Goal: Information Seeking & Learning: Learn about a topic

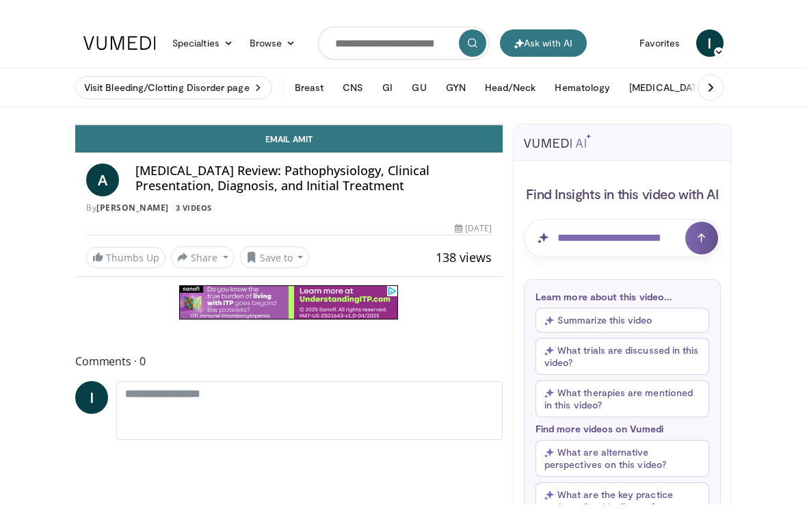
scroll to position [16, 0]
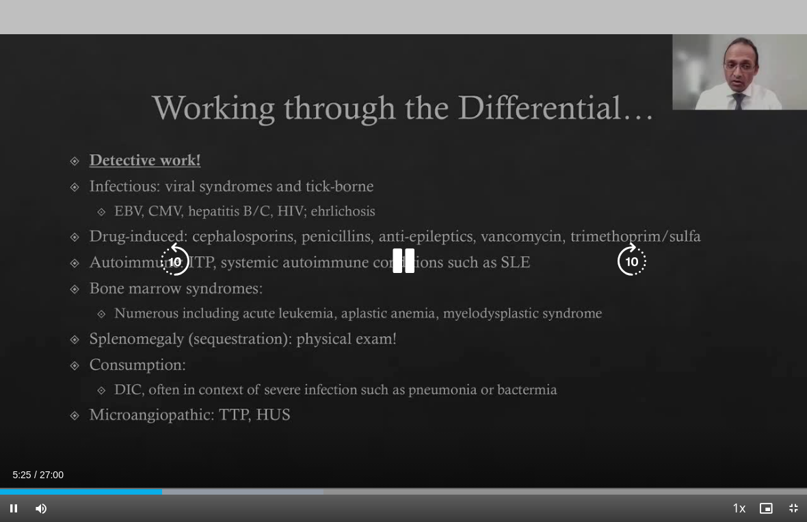
click at [180, 482] on div "Loaded : 40.10%" at bounding box center [403, 488] width 807 height 13
click at [195, 485] on div "Progress Bar" at bounding box center [327, 491] width 354 height 5
click at [213, 483] on div "Loaded : 66.70%" at bounding box center [403, 488] width 807 height 13
click at [229, 484] on div "Loaded : 68.49%" at bounding box center [403, 488] width 807 height 13
click at [243, 485] on div "Loaded : 70.96%" at bounding box center [403, 488] width 807 height 13
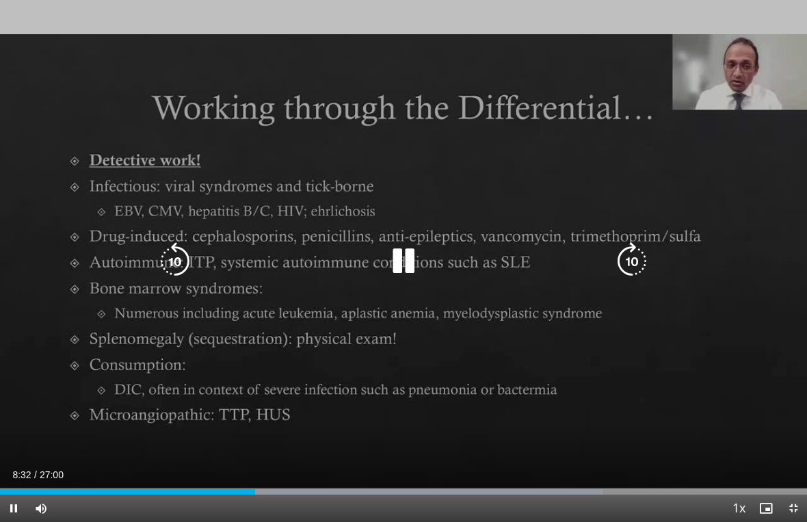
click at [255, 483] on div "Loaded : 74.66%" at bounding box center [403, 488] width 807 height 13
click at [266, 482] on div "Loaded : 75.87%" at bounding box center [403, 488] width 807 height 13
click at [300, 485] on div "Loaded : 77.11%" at bounding box center [403, 488] width 807 height 13
click at [317, 484] on div "Loaded : 78.32%" at bounding box center [403, 488] width 807 height 13
click at [338, 484] on div "Loaded : 81.45%" at bounding box center [403, 488] width 807 height 13
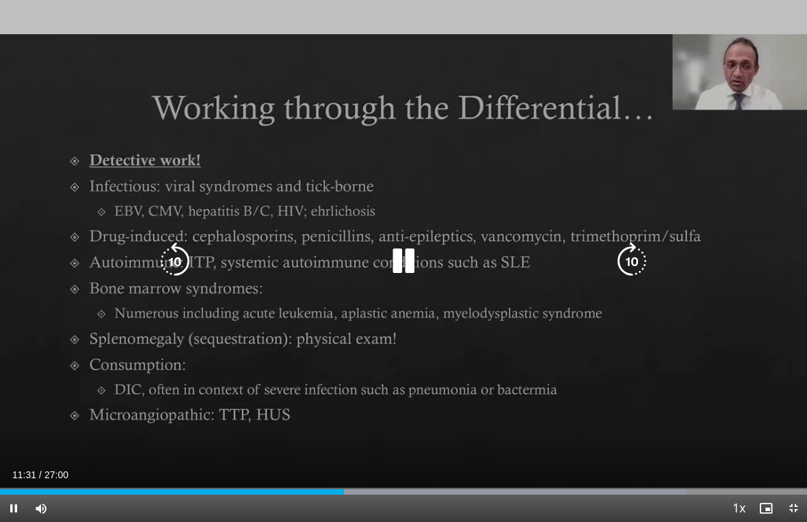
click at [360, 482] on div "Loaded : 85.08%" at bounding box center [403, 488] width 807 height 13
click at [368, 485] on div "Loaded : 86.29%" at bounding box center [403, 488] width 807 height 13
click at [380, 484] on div "Loaded : 88.74%" at bounding box center [403, 488] width 807 height 13
click at [391, 485] on div "Progress Bar" at bounding box center [539, 491] width 373 height 5
click at [412, 482] on div "Loaded : 91.80%" at bounding box center [403, 488] width 807 height 13
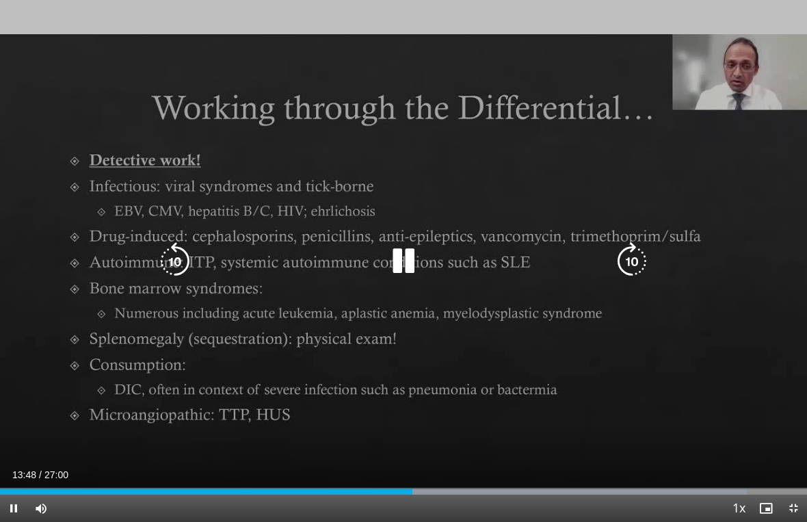
click at [431, 481] on div "10 seconds Tap to unmute" at bounding box center [403, 261] width 807 height 522
click at [421, 485] on div "Loaded : 92.56%" at bounding box center [403, 488] width 807 height 13
click at [439, 485] on div "Loaded : 96.10%" at bounding box center [403, 488] width 807 height 13
click at [480, 485] on div "Progress Bar" at bounding box center [602, 491] width 358 height 5
click at [499, 484] on div "Loaded : 98.73%" at bounding box center [403, 488] width 807 height 13
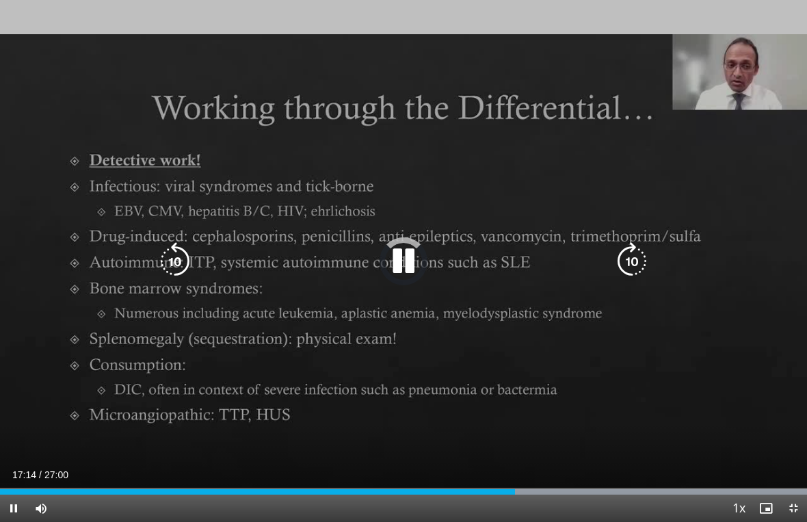
click at [516, 485] on div "Loaded : 100.00%" at bounding box center [403, 488] width 807 height 13
click at [534, 484] on div "Loaded : 100.00%" at bounding box center [403, 488] width 807 height 13
click at [547, 485] on div "Progress Bar" at bounding box center [628, 491] width 357 height 5
click at [562, 482] on div "Loaded : 100.00%" at bounding box center [403, 488] width 807 height 13
click at [586, 485] on div "Progress Bar" at bounding box center [628, 491] width 357 height 5
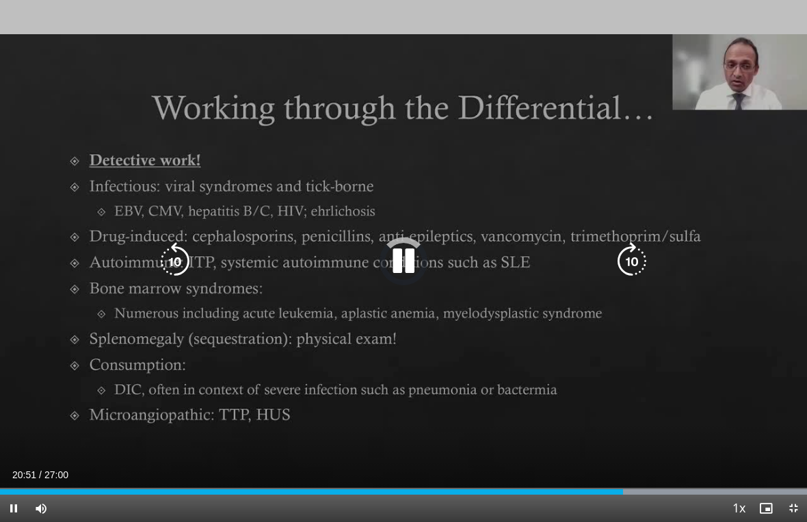
click at [624, 484] on div "Loaded : 100.00%" at bounding box center [403, 488] width 807 height 13
click at [654, 485] on div "Loaded : 100.00%" at bounding box center [403, 488] width 807 height 13
click at [687, 484] on div "Loaded : 100.00%" at bounding box center [403, 488] width 807 height 13
click at [699, 485] on div "Loaded : 100.00%" at bounding box center [403, 488] width 807 height 13
click at [717, 482] on div "Loaded : 100.00%" at bounding box center [403, 488] width 807 height 13
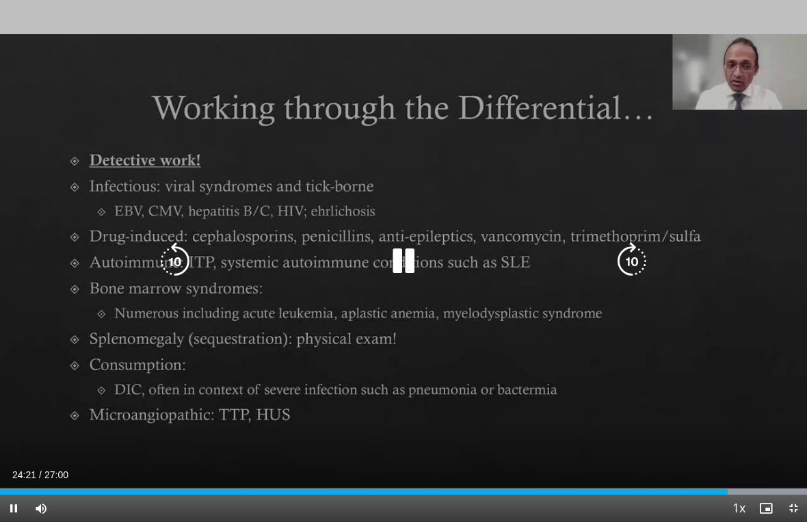
click at [729, 482] on div "Loaded : 100.00%" at bounding box center [403, 488] width 807 height 13
click at [745, 481] on div "10 seconds Tap to unmute" at bounding box center [403, 261] width 807 height 522
click at [745, 484] on div "Loaded : 100.00%" at bounding box center [403, 488] width 807 height 13
click at [759, 484] on div "Loaded : 100.00%" at bounding box center [403, 488] width 807 height 13
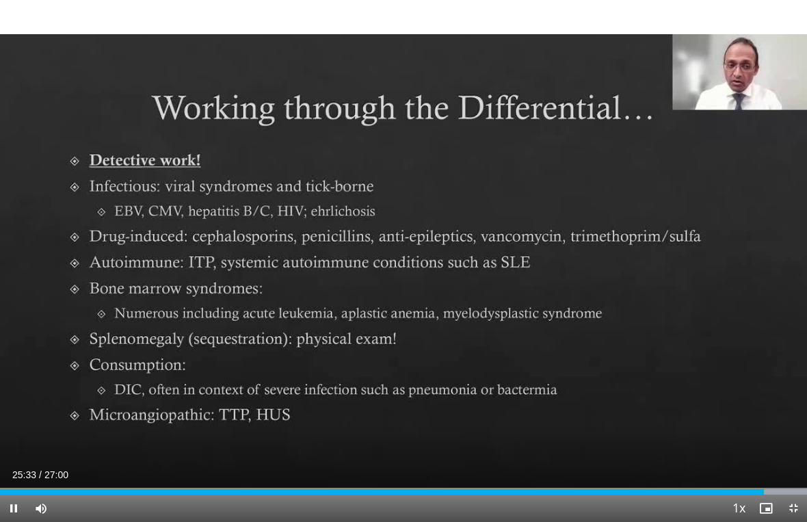
click at [748, 417] on div "10 seconds Tap to unmute" at bounding box center [403, 261] width 807 height 522
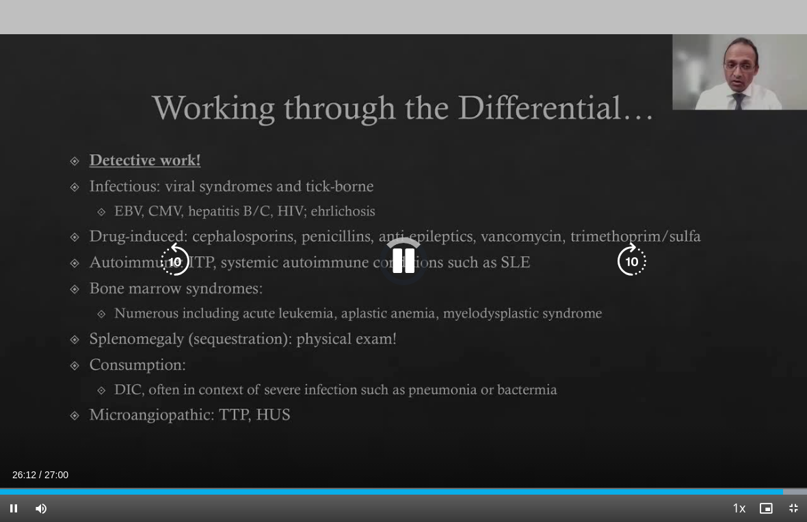
click at [783, 482] on div "Loaded : 100.00%" at bounding box center [403, 488] width 807 height 13
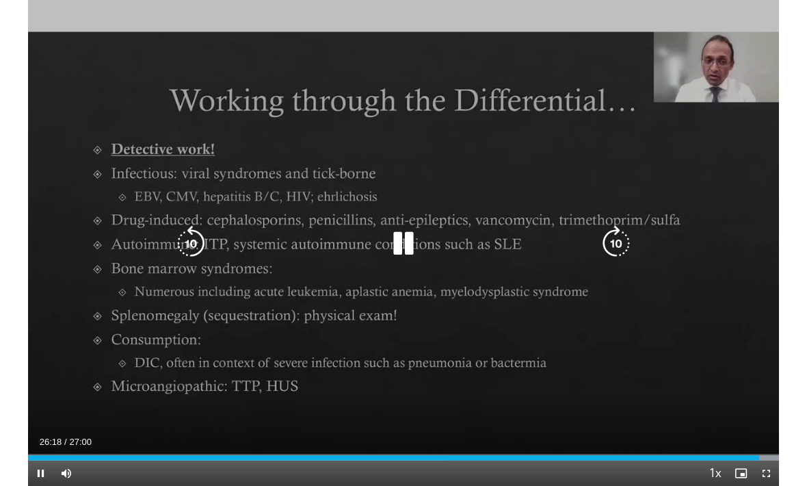
scroll to position [0, 0]
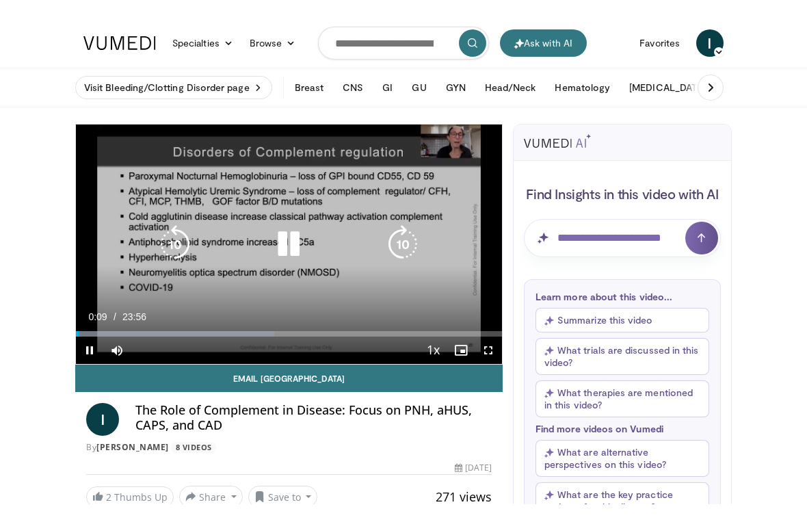
scroll to position [16, 0]
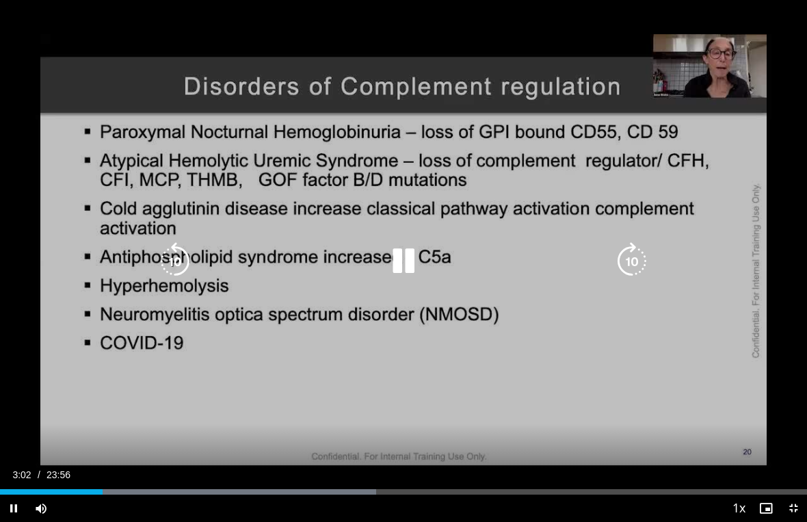
click at [120, 482] on div "10 seconds Tap to unmute" at bounding box center [403, 261] width 807 height 522
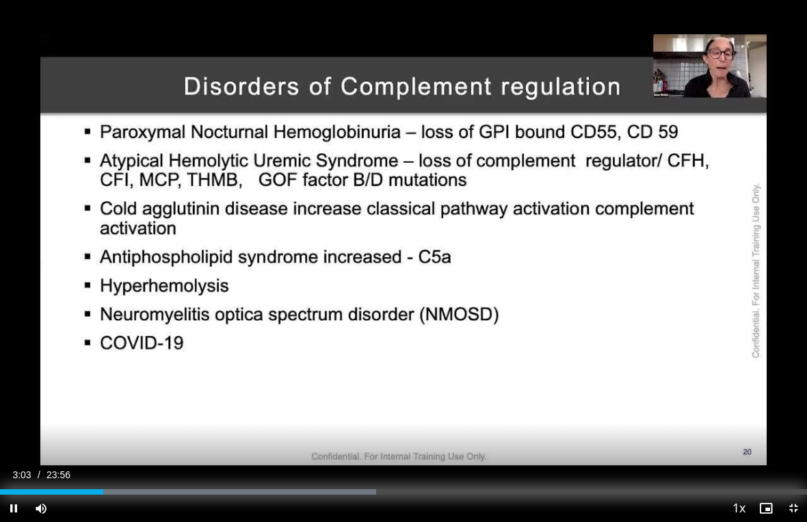
click at [117, 485] on div "Progress Bar" at bounding box center [188, 491] width 376 height 5
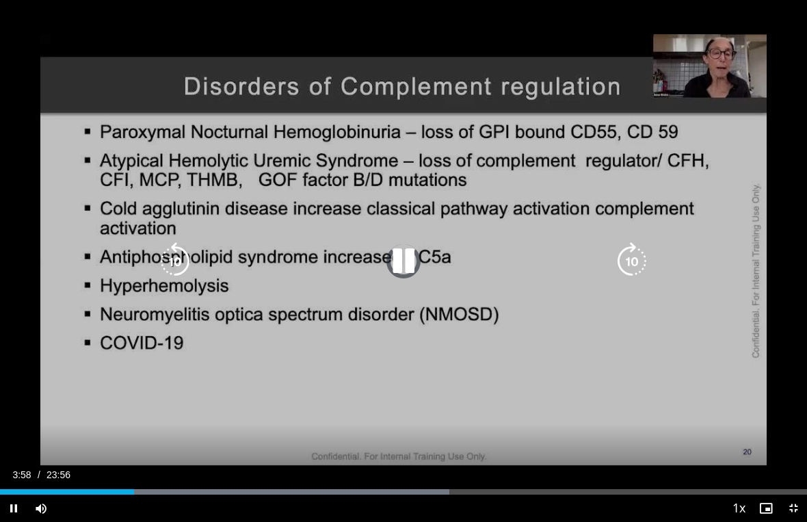
click at [134, 483] on div "Loaded : 55.68%" at bounding box center [403, 488] width 807 height 13
click at [200, 482] on div "Loaded : 66.97%" at bounding box center [403, 488] width 807 height 13
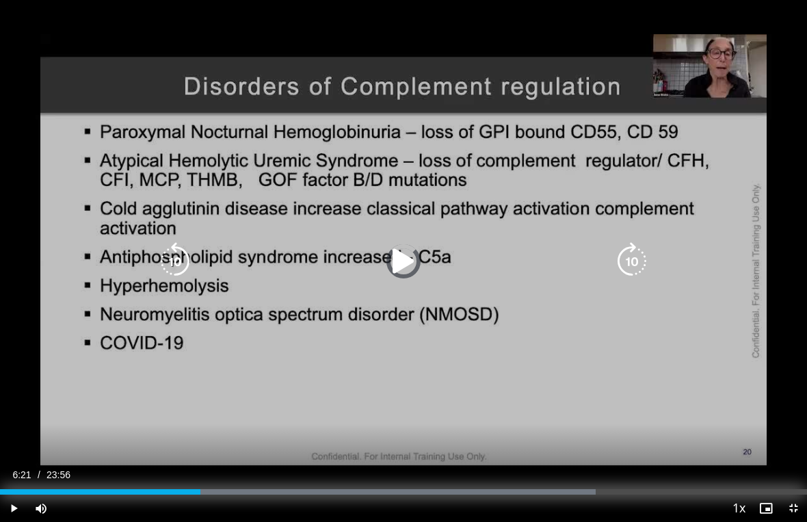
click at [215, 485] on div "Progress Bar" at bounding box center [389, 491] width 413 height 5
click at [259, 485] on div "Progress Bar" at bounding box center [392, 491] width 418 height 5
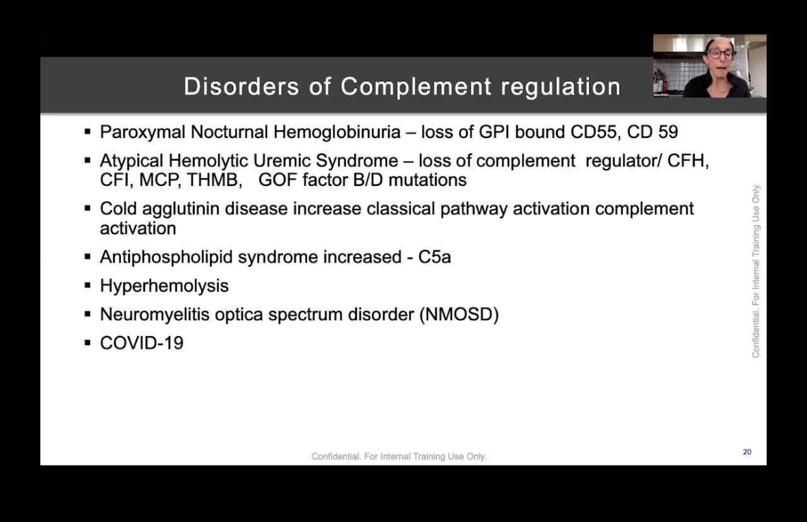
click at [275, 485] on div "10 seconds Tap to unmute" at bounding box center [403, 261] width 807 height 522
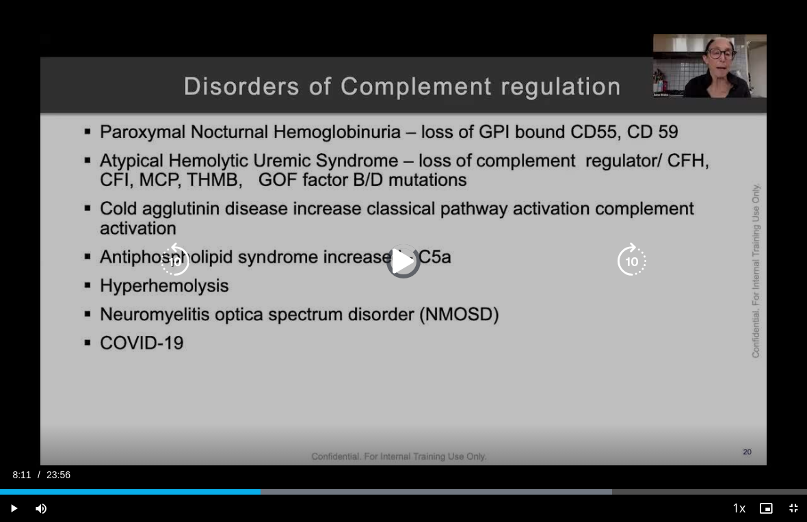
click at [276, 485] on div "Loaded : 75.87%" at bounding box center [403, 488] width 807 height 13
click at [296, 484] on div "Loaded : 81.44%" at bounding box center [403, 488] width 807 height 13
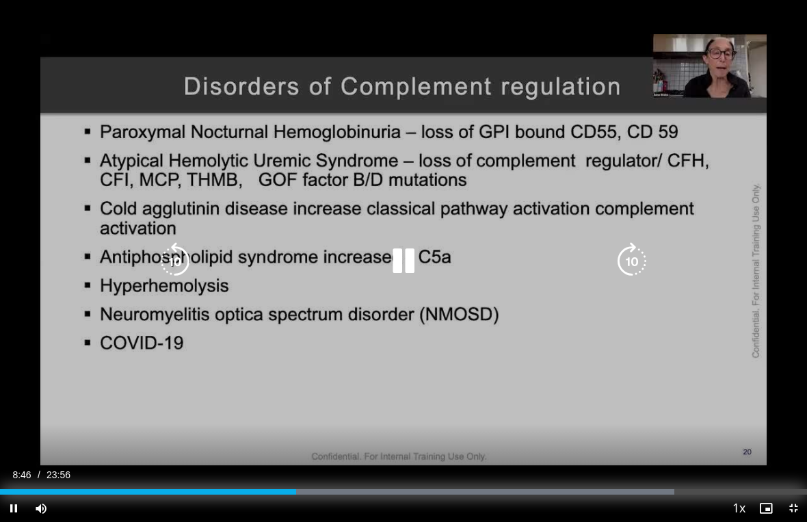
click at [310, 485] on div "Progress Bar" at bounding box center [467, 491] width 413 height 5
click at [313, 485] on div "Progress Bar" at bounding box center [156, 491] width 313 height 5
click at [364, 485] on div "Progress Bar" at bounding box center [499, 491] width 417 height 5
click at [377, 485] on div "Progress Bar" at bounding box center [518, 491] width 411 height 5
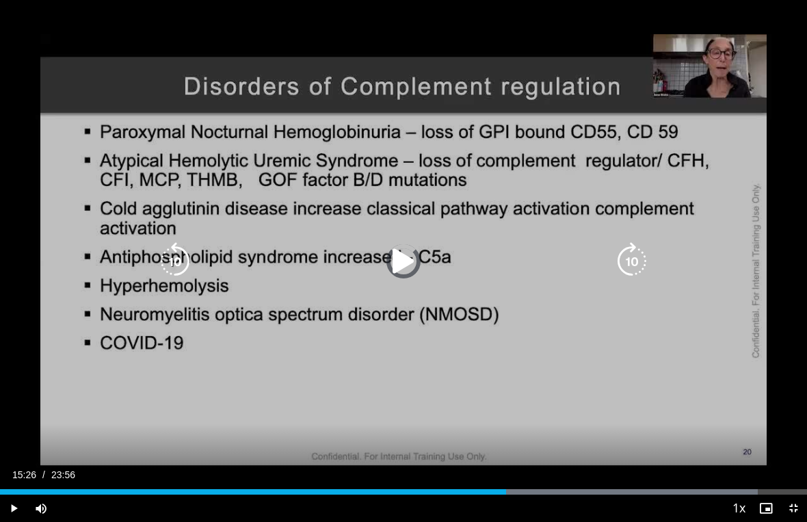
click at [521, 485] on div "Loaded : 93.89%" at bounding box center [403, 488] width 807 height 13
click at [552, 484] on div "Loaded : 99.99%" at bounding box center [403, 488] width 807 height 13
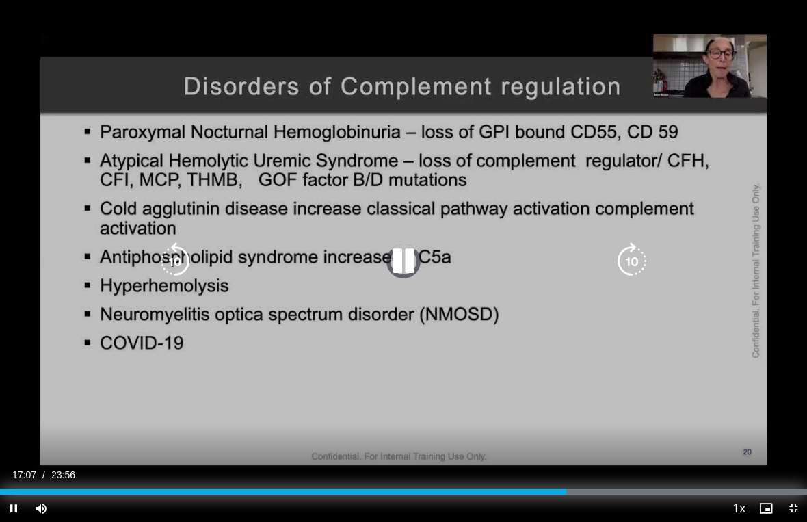
click at [579, 485] on div "Progress Bar" at bounding box center [614, 491] width 386 height 5
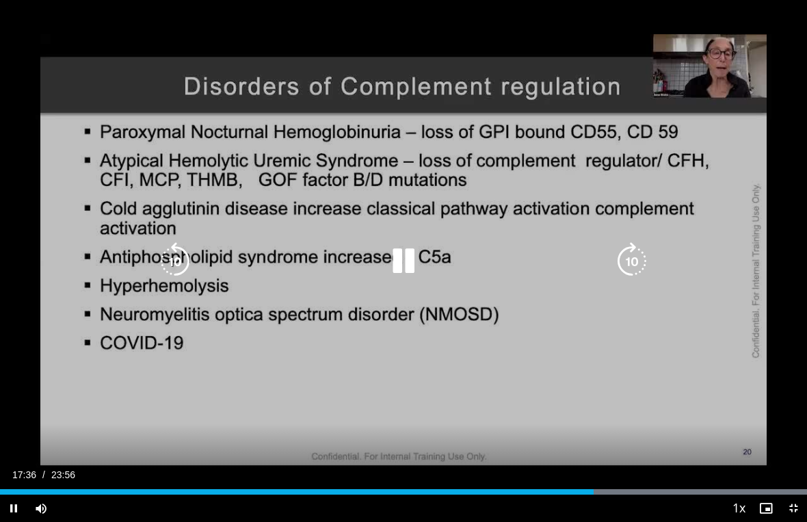
click at [594, 482] on div "Loaded : 99.99%" at bounding box center [403, 488] width 807 height 13
click at [609, 485] on div "Loaded : 99.99%" at bounding box center [403, 488] width 807 height 13
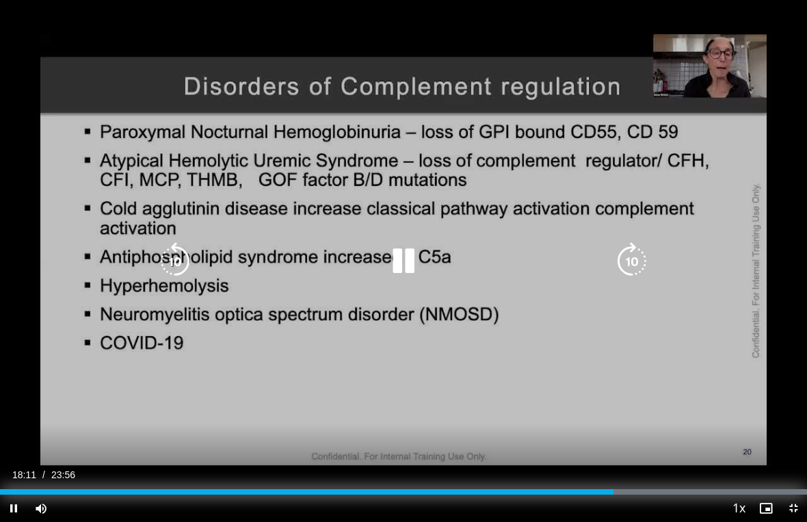
click at [622, 485] on div "Progress Bar" at bounding box center [614, 491] width 386 height 5
click at [638, 485] on div "Progress Bar" at bounding box center [614, 491] width 386 height 5
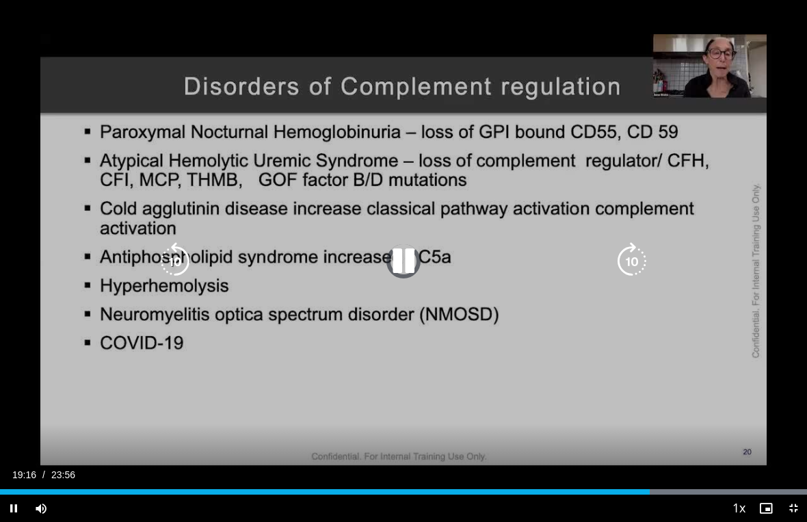
click at [651, 485] on div "Loaded : 99.99%" at bounding box center [403, 488] width 807 height 13
click at [666, 485] on div "Loaded : 99.99%" at bounding box center [403, 488] width 807 height 13
click at [676, 483] on div "Loaded : 99.99%" at bounding box center [403, 488] width 807 height 13
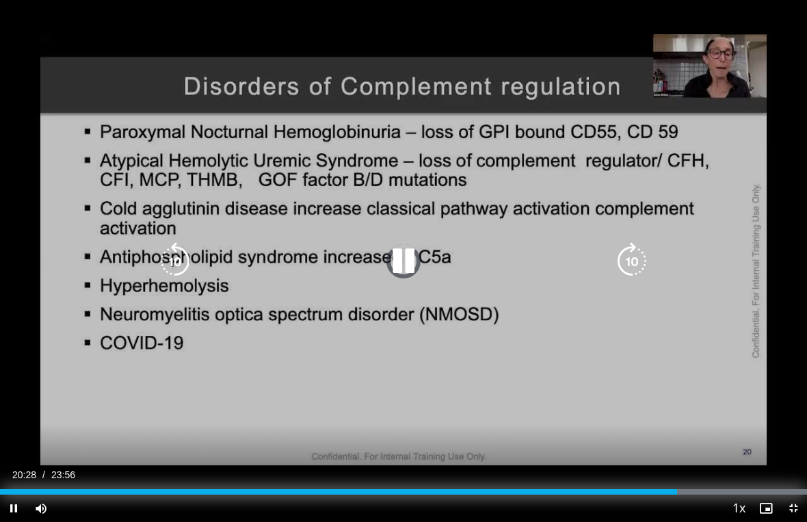
click at [691, 485] on div "Progress Bar" at bounding box center [614, 491] width 386 height 5
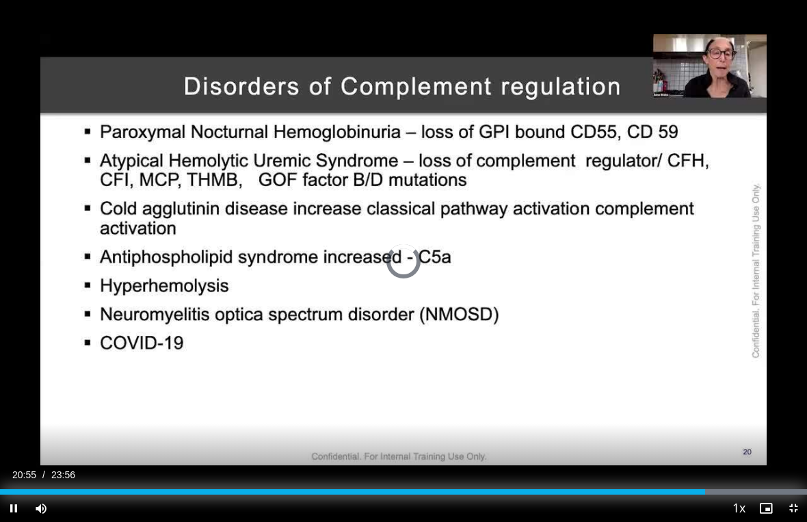
click at [707, 485] on div "Progress Bar" at bounding box center [614, 491] width 386 height 5
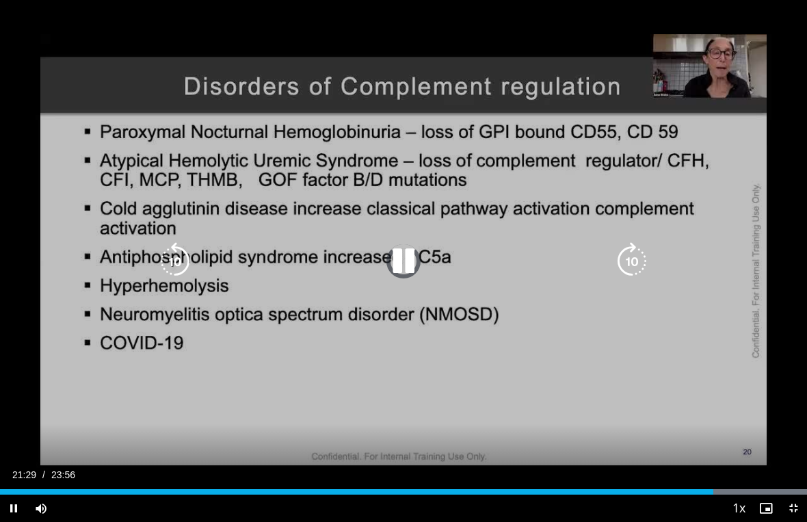
click at [724, 485] on div "Loaded : 99.99%" at bounding box center [403, 488] width 807 height 13
click at [741, 485] on div "Loaded : 99.99%" at bounding box center [403, 488] width 807 height 13
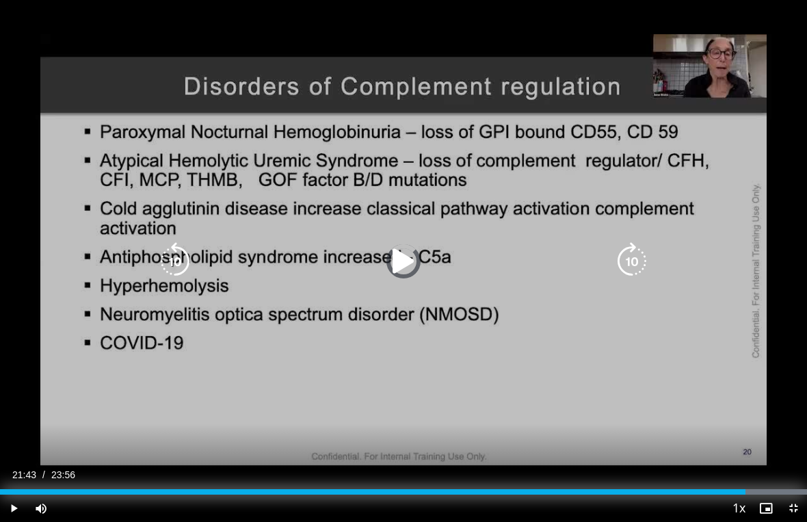
click at [733, 485] on div "Progress Bar" at bounding box center [373, 491] width 746 height 5
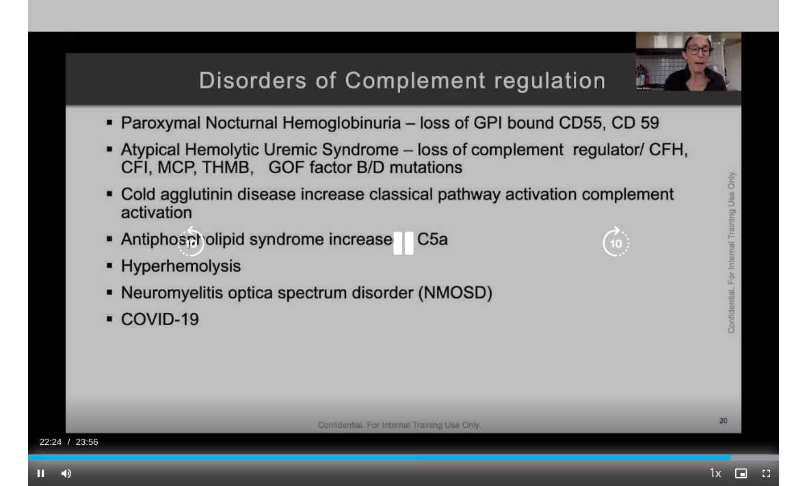
scroll to position [0, 0]
